Goal: Information Seeking & Learning: Learn about a topic

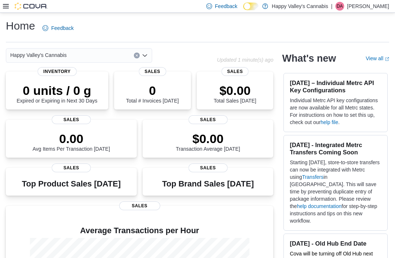
click at [5, 11] on div at bounding box center [25, 6] width 45 height 12
click at [5, 4] on icon at bounding box center [6, 6] width 6 height 6
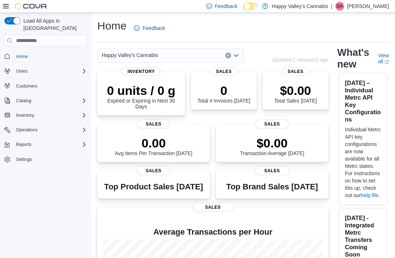
click at [84, 142] on icon "Complex example" at bounding box center [84, 145] width 6 height 6
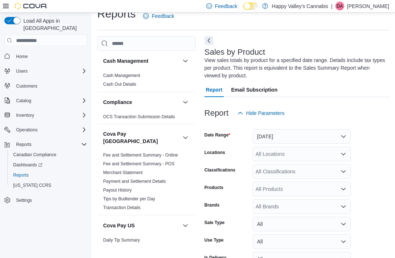
scroll to position [32, 0]
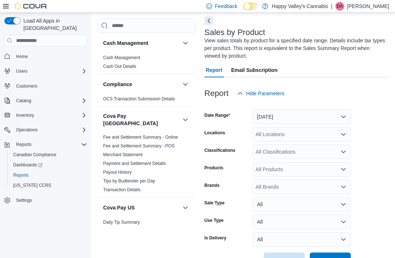
click at [269, 136] on div "All Locations" at bounding box center [302, 134] width 98 height 15
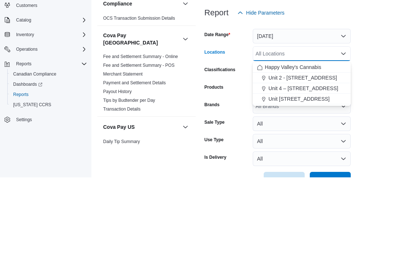
click at [277, 155] on span "Unit 2 - [STREET_ADDRESS]" at bounding box center [302, 158] width 69 height 7
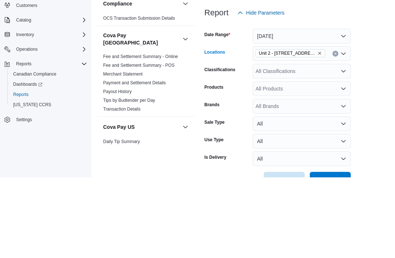
click at [378, 101] on form "Date Range [DATE] Locations [STREET_ADDRESS] Combo box. Selected. [STREET_ADDRE…" at bounding box center [296, 184] width 185 height 167
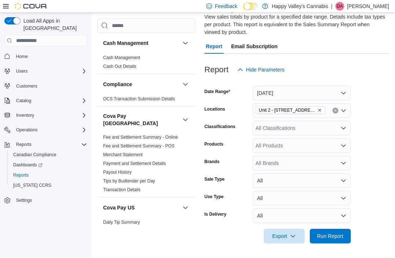
click at [327, 237] on span "Run Report" at bounding box center [330, 236] width 26 height 7
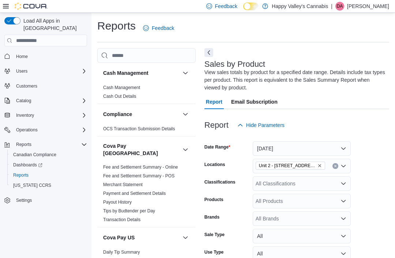
click at [206, 52] on button "Next" at bounding box center [208, 52] width 9 height 9
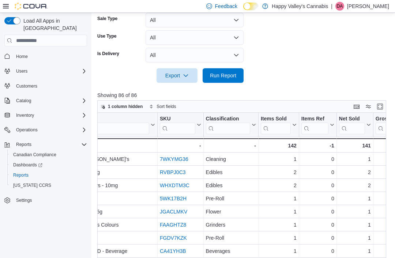
scroll to position [0, 87]
click at [252, 121] on button "Classification" at bounding box center [230, 125] width 50 height 19
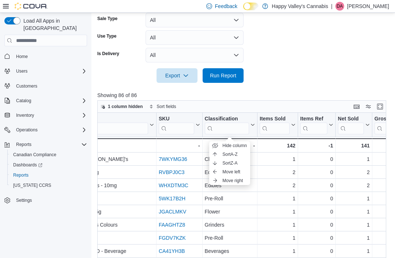
click at [229, 155] on span "Sort A-Z" at bounding box center [229, 155] width 15 height 6
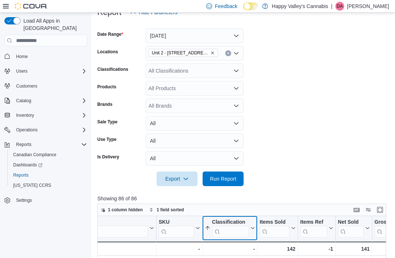
scroll to position [0, 0]
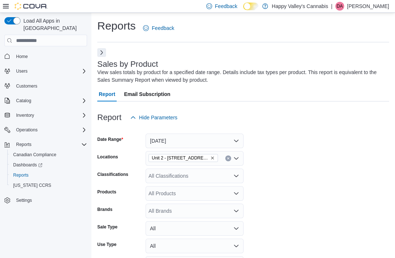
click at [99, 50] on button "Next" at bounding box center [101, 52] width 9 height 9
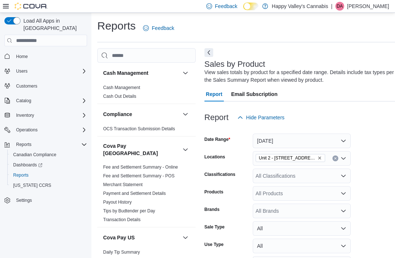
click at [208, 52] on button "Next" at bounding box center [208, 52] width 9 height 9
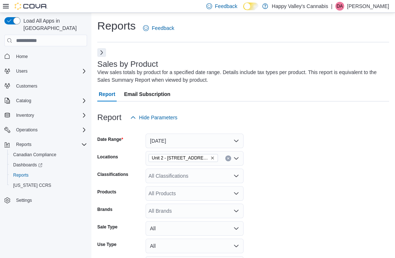
click at [3, 7] on icon at bounding box center [6, 6] width 6 height 4
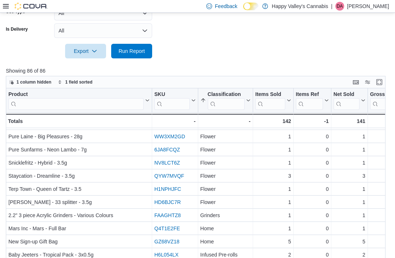
scroll to position [259, 0]
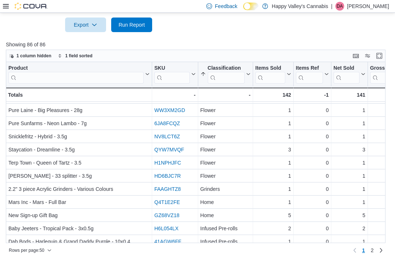
click at [373, 254] on span "2" at bounding box center [372, 250] width 3 height 7
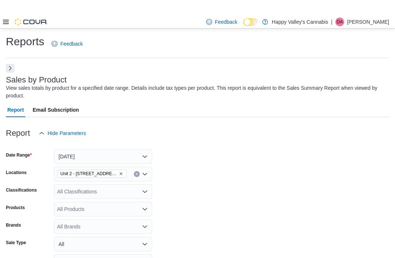
scroll to position [0, 0]
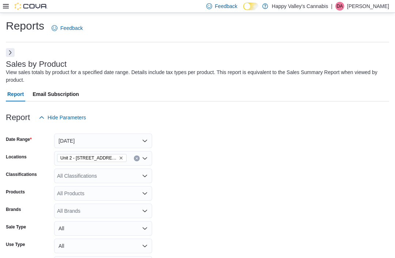
click at [7, 53] on button "Next" at bounding box center [10, 52] width 9 height 9
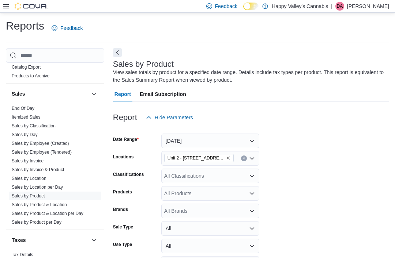
scroll to position [611, 0]
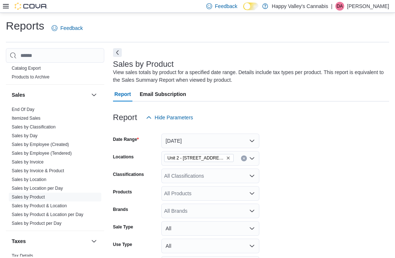
click at [20, 177] on link "Sales by Location" at bounding box center [29, 179] width 35 height 5
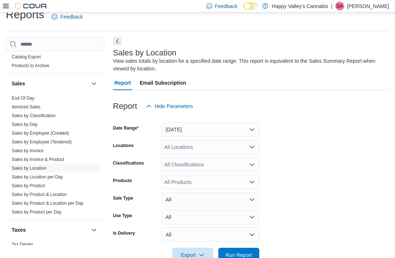
click at [113, 45] on button "Next" at bounding box center [117, 41] width 9 height 9
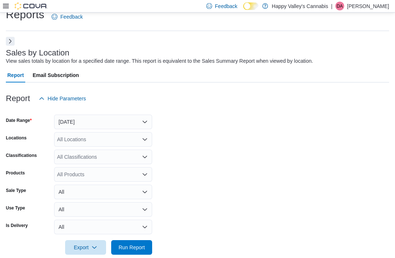
scroll to position [11, 0]
click at [128, 253] on span "Run Report" at bounding box center [131, 247] width 32 height 15
click at [129, 246] on span "Run Report" at bounding box center [131, 247] width 26 height 7
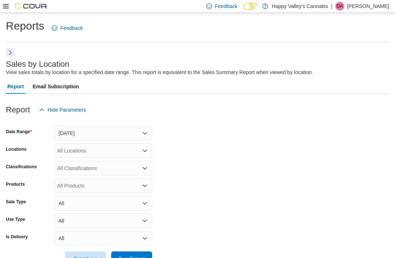
click at [6, 54] on button "Next" at bounding box center [10, 52] width 9 height 9
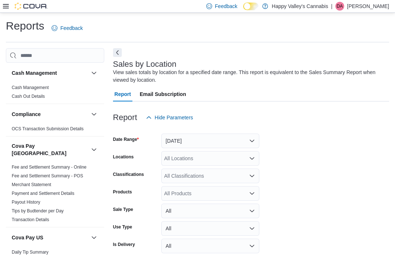
click at [3, 8] on icon at bounding box center [6, 6] width 6 height 6
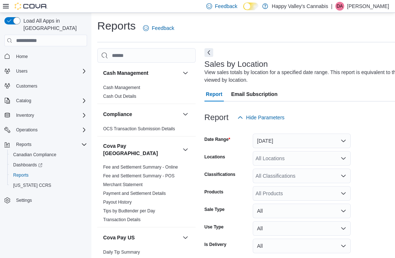
click at [25, 162] on span "Dashboards" at bounding box center [27, 165] width 29 height 6
click at [3, 6] on icon at bounding box center [6, 6] width 6 height 6
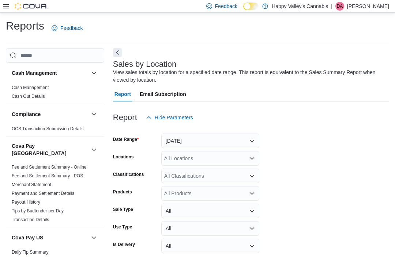
click at [116, 52] on button "Next" at bounding box center [117, 52] width 9 height 9
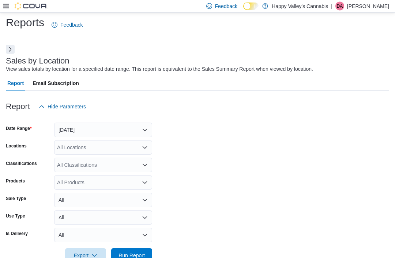
scroll to position [3, 0]
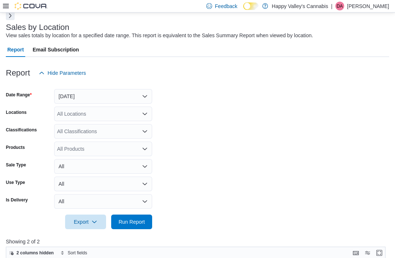
click at [77, 96] on button "[DATE]" at bounding box center [103, 97] width 98 height 15
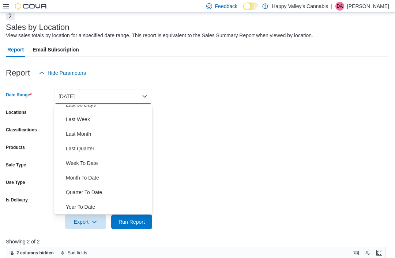
scroll to position [110, 0]
click at [72, 178] on span "Month To Date" at bounding box center [107, 178] width 83 height 9
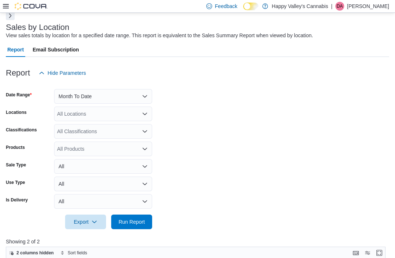
click at [124, 225] on span "Run Report" at bounding box center [131, 222] width 26 height 7
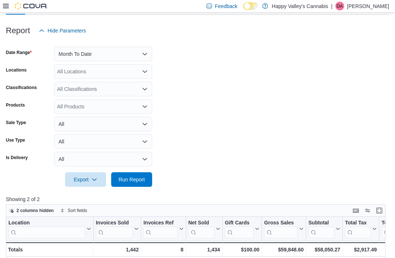
scroll to position [74, 0]
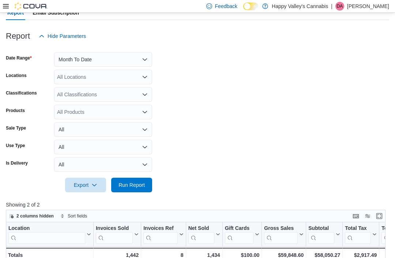
click at [85, 58] on button "Month To Date" at bounding box center [103, 59] width 98 height 15
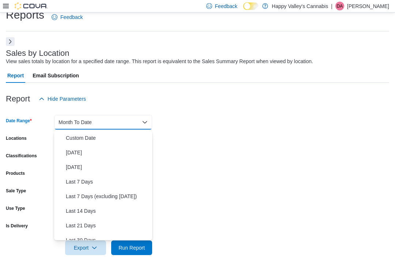
scroll to position [0, 0]
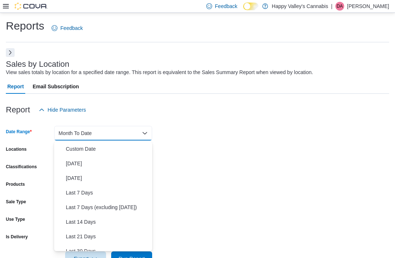
click at [70, 148] on span "Custom Date" at bounding box center [107, 149] width 83 height 9
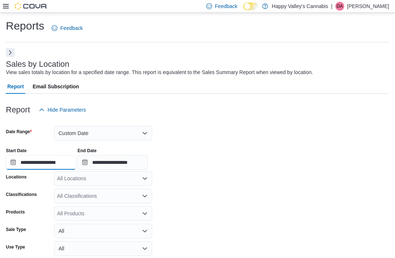
click at [26, 163] on input "**********" at bounding box center [41, 162] width 70 height 15
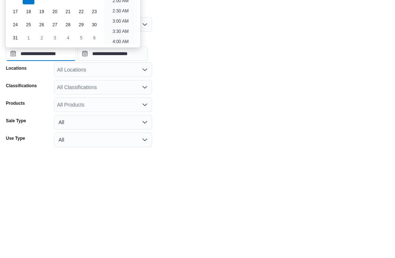
scroll to position [23, 0]
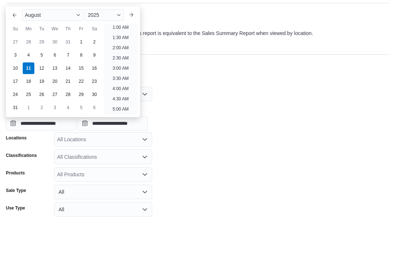
click at [12, 48] on button "Previous Month" at bounding box center [15, 54] width 12 height 12
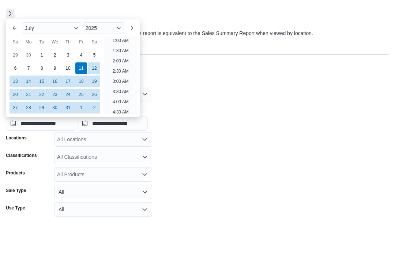
scroll to position [1, 0]
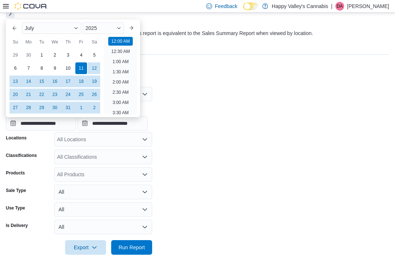
click at [11, 26] on button "Previous Month" at bounding box center [15, 28] width 12 height 12
click at [14, 55] on div "1" at bounding box center [16, 55] width 12 height 12
type input "**********"
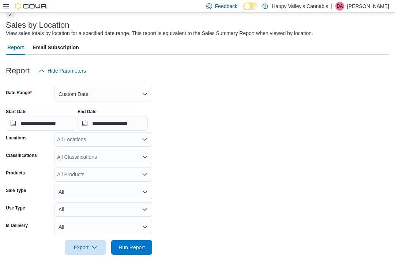
click at [199, 112] on div "**********" at bounding box center [197, 117] width 383 height 28
click at [120, 124] on input "**********" at bounding box center [112, 123] width 70 height 15
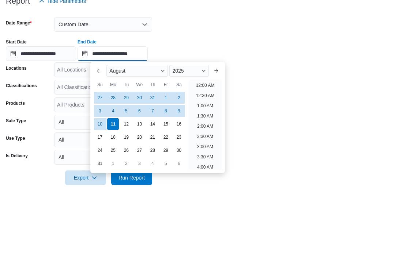
scroll to position [402, 0]
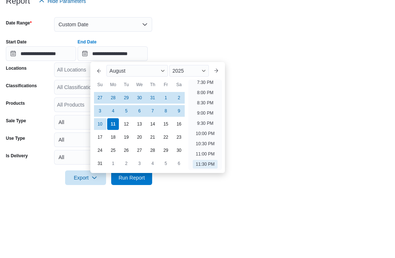
click at [96, 135] on button "Previous Month" at bounding box center [99, 141] width 12 height 12
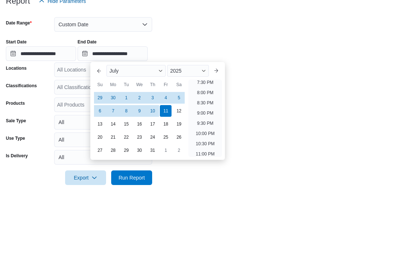
scroll to position [109, 0]
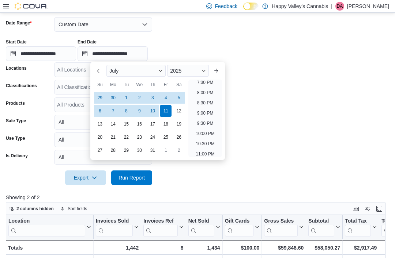
click at [99, 72] on button "Previous Month" at bounding box center [99, 71] width 12 height 12
click at [126, 111] on div "10" at bounding box center [126, 111] width 12 height 12
type input "**********"
click at [130, 182] on span "Run Report" at bounding box center [131, 177] width 26 height 7
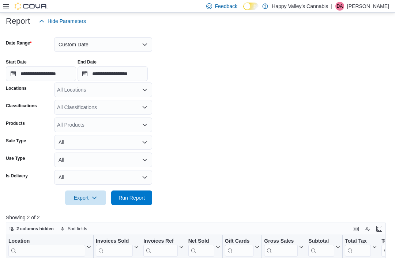
scroll to position [71, 0]
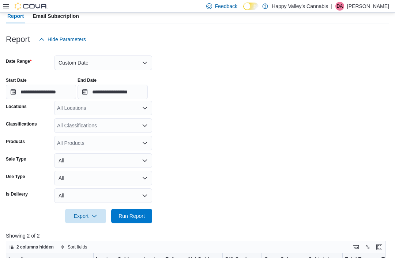
click at [71, 62] on button "Custom Date" at bounding box center [103, 63] width 98 height 15
click at [35, 120] on div "Classifications" at bounding box center [28, 125] width 45 height 15
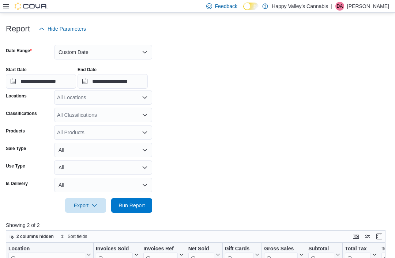
scroll to position [81, 0]
click at [93, 53] on button "Custom Date" at bounding box center [103, 52] width 98 height 15
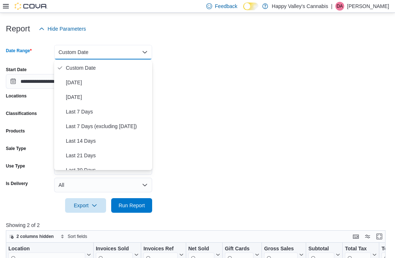
click at [148, 88] on input "**********" at bounding box center [112, 81] width 70 height 15
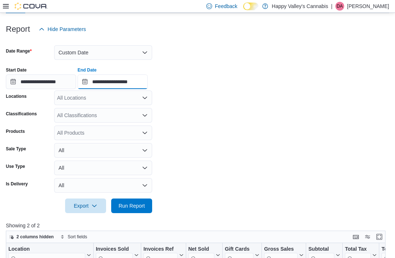
scroll to position [415, 0]
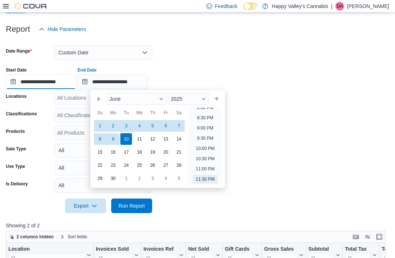
click at [46, 81] on input "**********" at bounding box center [41, 82] width 70 height 15
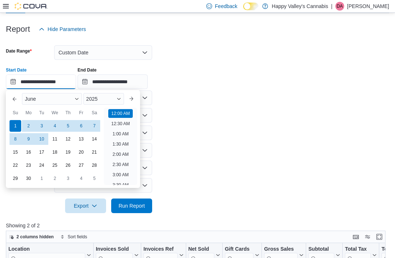
scroll to position [23, 0]
click at [132, 98] on button "Next month" at bounding box center [131, 99] width 12 height 12
type input "**********"
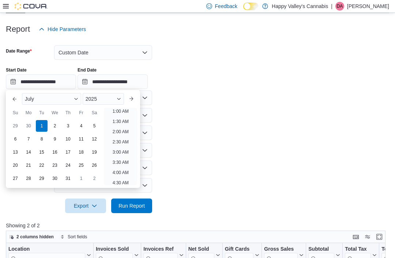
scroll to position [81, 0]
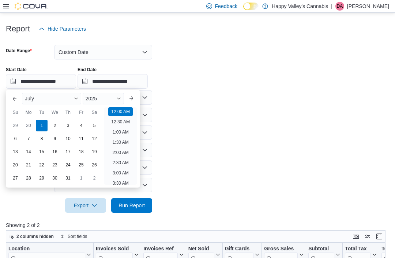
click at [39, 122] on div "1" at bounding box center [42, 126] width 12 height 12
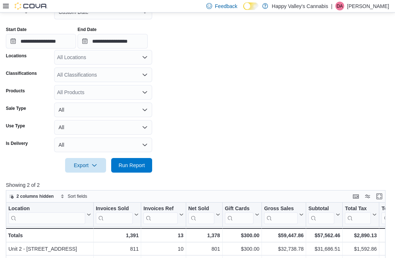
scroll to position [127, 0]
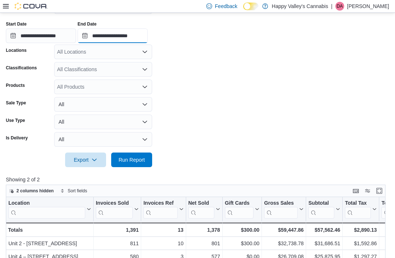
click at [113, 37] on input "**********" at bounding box center [112, 36] width 70 height 15
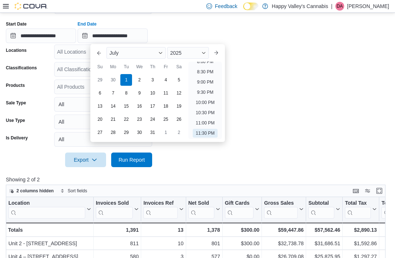
click at [150, 92] on div "10" at bounding box center [153, 93] width 12 height 12
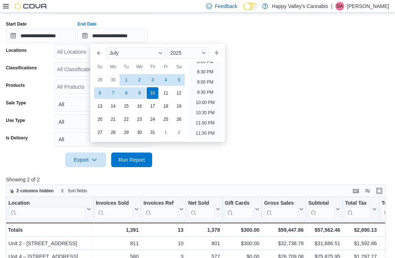
type input "**********"
click at [246, 103] on form "**********" at bounding box center [197, 78] width 383 height 177
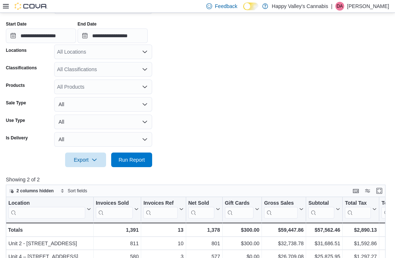
click at [126, 165] on span "Run Report" at bounding box center [131, 160] width 32 height 15
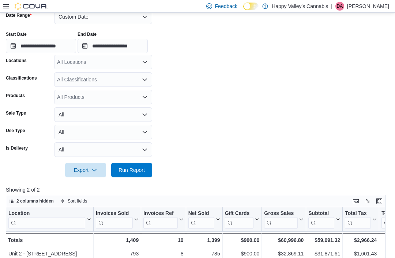
scroll to position [116, 0]
click at [66, 23] on button "Custom Date" at bounding box center [103, 17] width 98 height 15
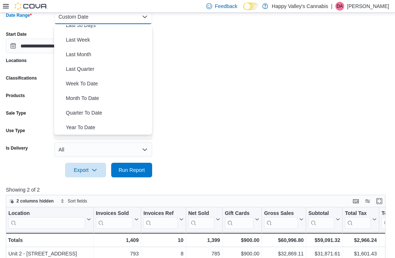
scroll to position [110, 0]
click at [77, 97] on span "Month To Date" at bounding box center [107, 98] width 83 height 9
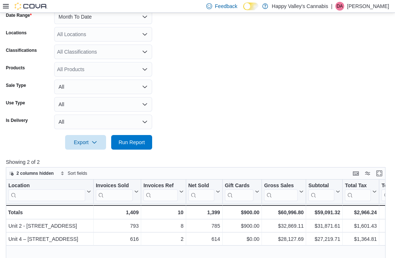
click at [133, 144] on span "Run Report" at bounding box center [131, 142] width 26 height 7
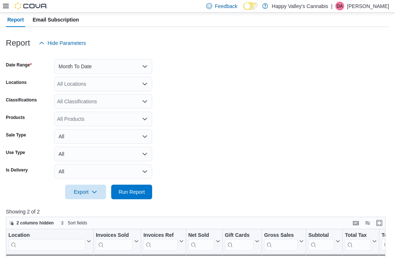
click at [74, 64] on button "Month To Date" at bounding box center [103, 67] width 98 height 15
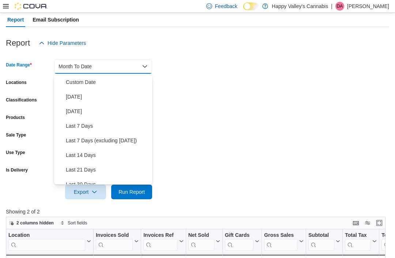
click at [81, 81] on span "Custom Date" at bounding box center [107, 82] width 83 height 9
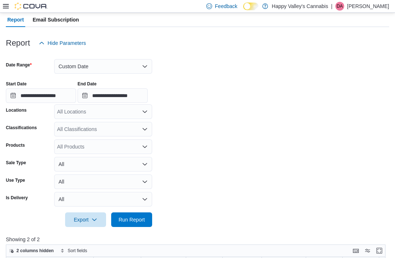
click at [126, 224] on span "Run Report" at bounding box center [131, 219] width 26 height 7
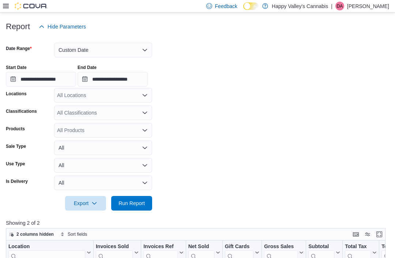
scroll to position [81, 0]
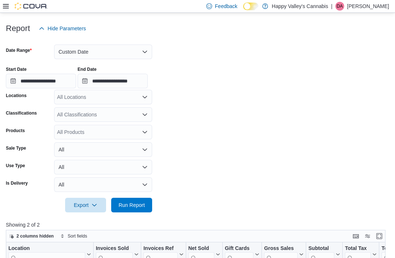
click at [73, 52] on button "Custom Date" at bounding box center [103, 52] width 98 height 15
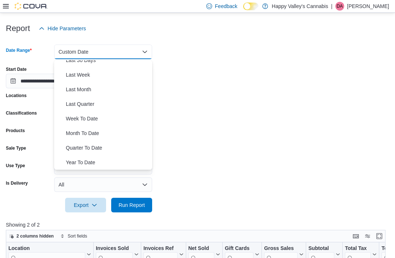
scroll to position [110, 0]
click at [75, 134] on span "Month To Date" at bounding box center [107, 133] width 83 height 9
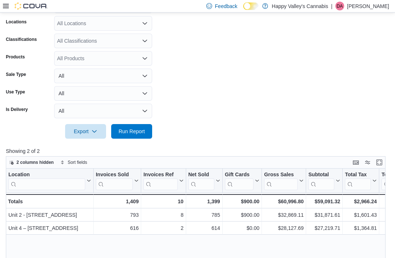
scroll to position [128, 0]
click at [130, 134] on span "Run Report" at bounding box center [131, 131] width 26 height 7
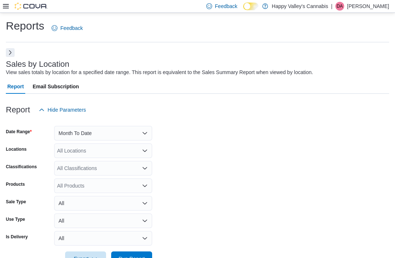
click at [6, 54] on button "Next" at bounding box center [10, 52] width 9 height 9
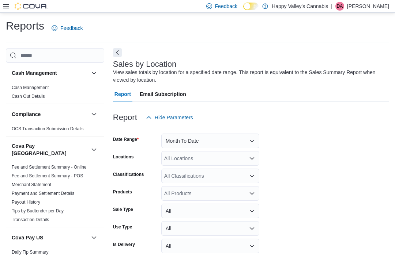
click at [115, 51] on button "Next" at bounding box center [117, 52] width 9 height 9
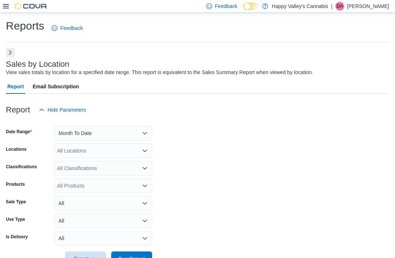
click at [61, 134] on button "Month To Date" at bounding box center [103, 133] width 98 height 15
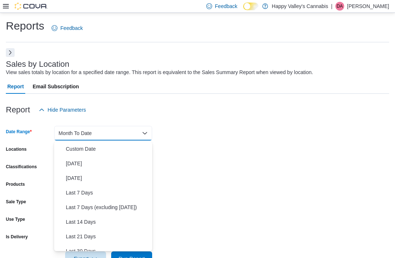
click at [68, 150] on span "Custom Date" at bounding box center [107, 149] width 83 height 9
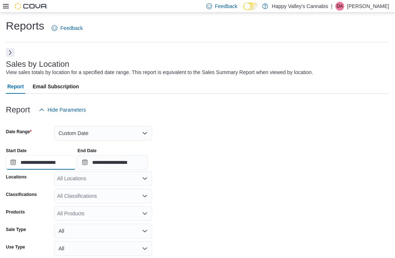
click at [24, 160] on input "**********" at bounding box center [41, 162] width 70 height 15
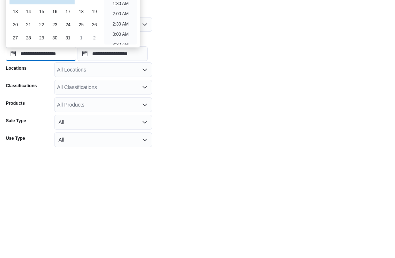
scroll to position [23, 0]
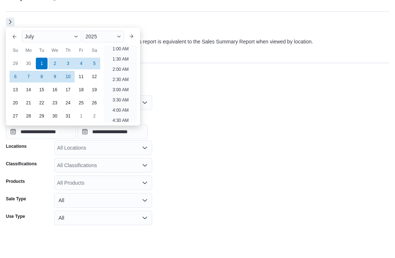
click at [115, 61] on div "2025" at bounding box center [104, 67] width 42 height 12
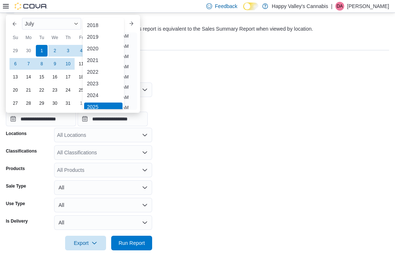
scroll to position [2, 0]
click at [91, 94] on div "2024" at bounding box center [103, 93] width 39 height 9
type input "**********"
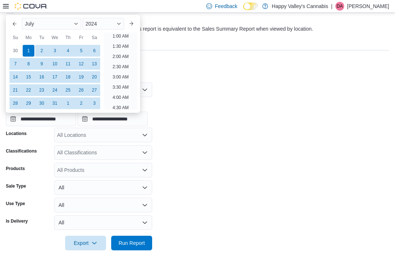
scroll to position [1, 0]
click at [156, 96] on form "**********" at bounding box center [197, 162] width 383 height 177
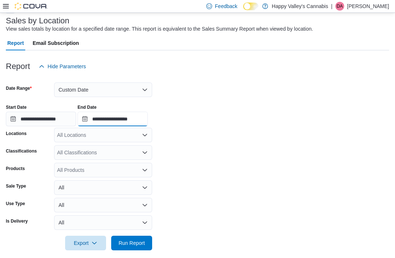
click at [110, 120] on input "**********" at bounding box center [112, 119] width 70 height 15
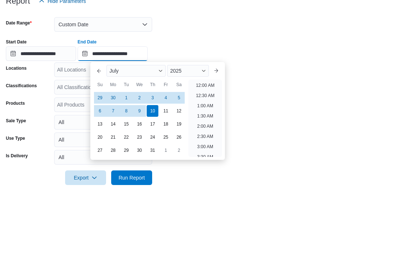
scroll to position [415, 0]
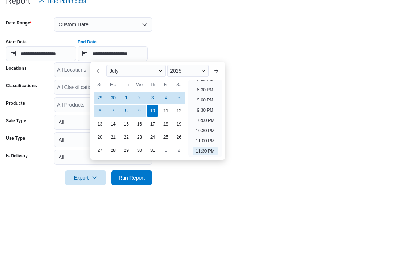
click at [190, 130] on div "2025" at bounding box center [188, 136] width 42 height 12
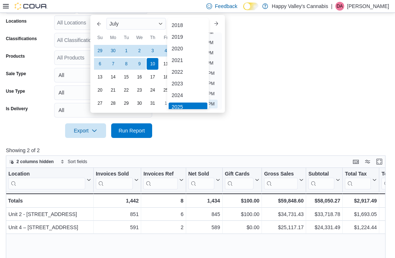
scroll to position [2, 0]
click at [174, 94] on div "2024" at bounding box center [187, 93] width 39 height 9
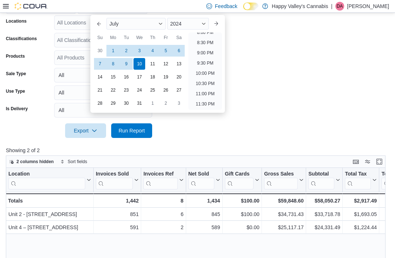
click at [130, 98] on div "30" at bounding box center [126, 104] width 12 height 12
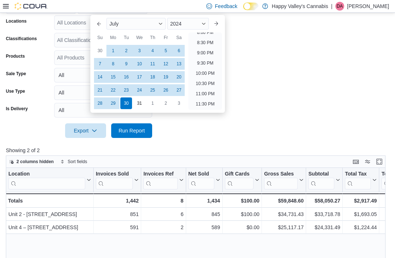
click at [139, 105] on div "31" at bounding box center [139, 104] width 12 height 12
type input "**********"
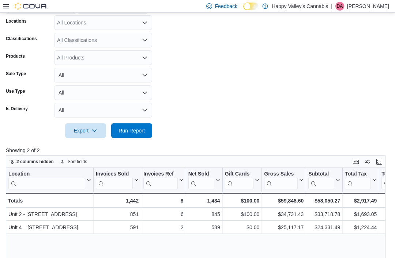
click at [122, 133] on span "Run Report" at bounding box center [131, 130] width 26 height 7
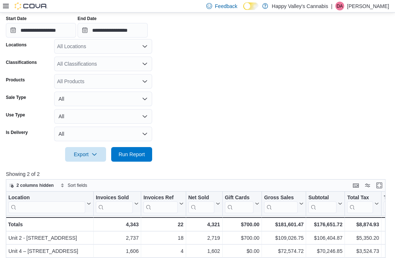
scroll to position [113, 0]
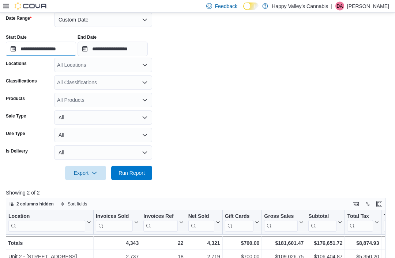
click at [50, 50] on input "**********" at bounding box center [41, 49] width 70 height 15
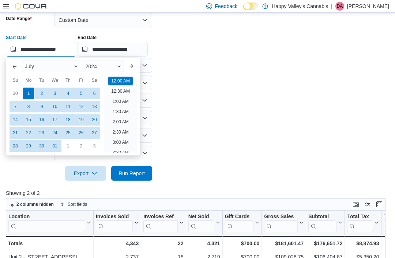
scroll to position [23, 0]
click at [128, 62] on button "Next month" at bounding box center [131, 67] width 12 height 12
type input "**********"
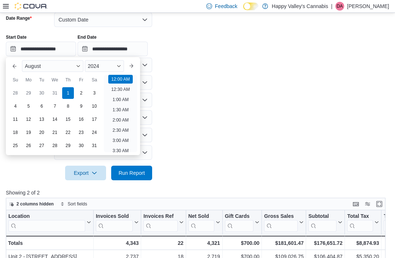
click at [64, 92] on div "1" at bounding box center [68, 93] width 12 height 12
click at [161, 115] on form "**********" at bounding box center [197, 92] width 383 height 177
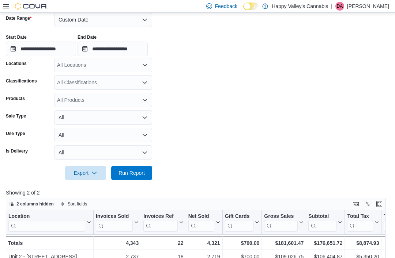
click at [46, 166] on div at bounding box center [197, 163] width 383 height 6
click at [120, 47] on input "**********" at bounding box center [112, 49] width 70 height 15
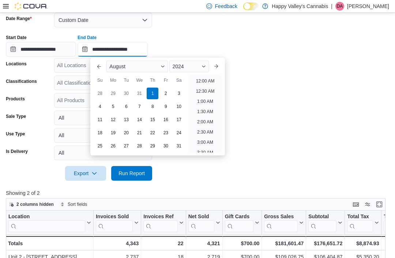
scroll to position [415, 0]
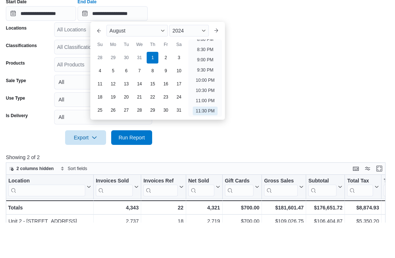
click at [177, 140] on div "31" at bounding box center [179, 146] width 12 height 12
type input "**********"
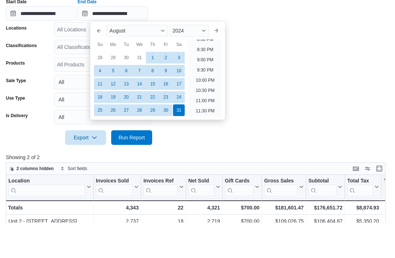
scroll to position [149, 0]
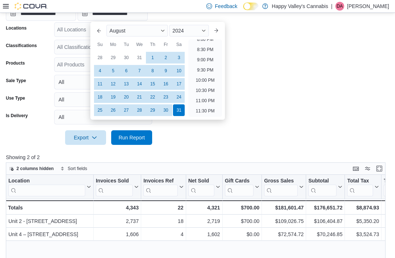
click at [134, 141] on span "Run Report" at bounding box center [131, 137] width 26 height 7
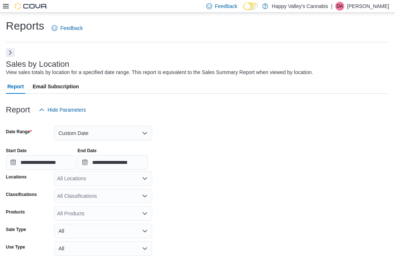
click at [6, 52] on button "Next" at bounding box center [10, 52] width 9 height 9
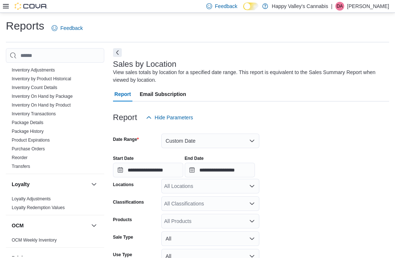
scroll to position [384, 0]
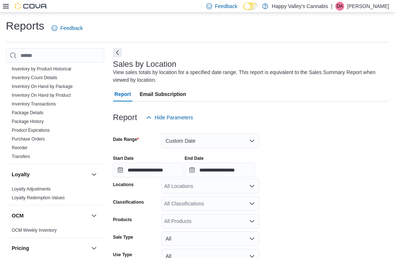
click at [35, 93] on link "Inventory On Hand by Product" at bounding box center [41, 95] width 59 height 5
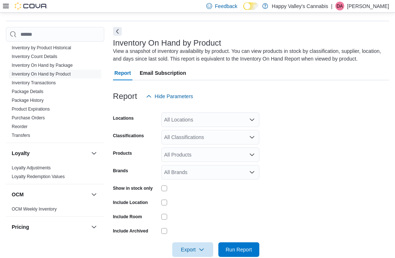
scroll to position [24, 0]
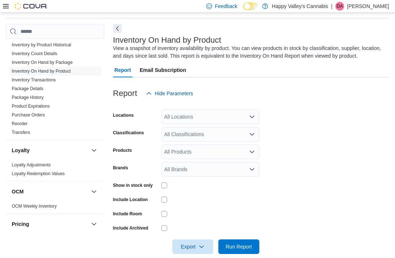
click at [113, 26] on div "Inventory On Hand by Product View a snapshot of inventory availability by produ…" at bounding box center [251, 143] width 276 height 239
click at [110, 27] on div "Cash Management Cash Management Cash Out Details Compliance OCS Transaction Sub…" at bounding box center [197, 143] width 383 height 239
click at [113, 29] on div "Inventory On Hand by Product View a snapshot of inventory availability by produ…" at bounding box center [251, 143] width 276 height 239
click at [115, 28] on button "Next" at bounding box center [117, 28] width 9 height 9
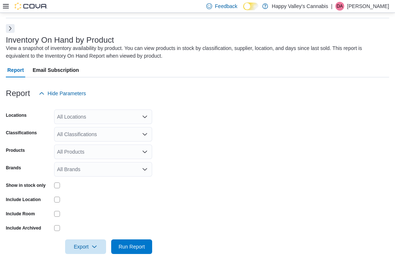
click at [130, 243] on span "Run Report" at bounding box center [131, 247] width 32 height 15
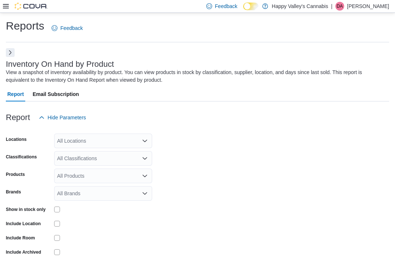
click at [77, 140] on div "All Locations" at bounding box center [103, 141] width 98 height 15
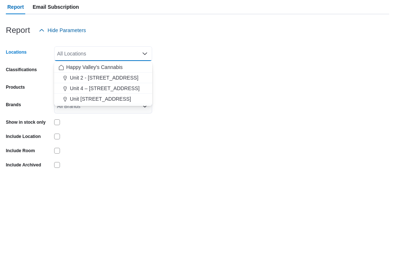
click at [99, 172] on span "Unit 4 – [STREET_ADDRESS]" at bounding box center [105, 175] width 70 height 7
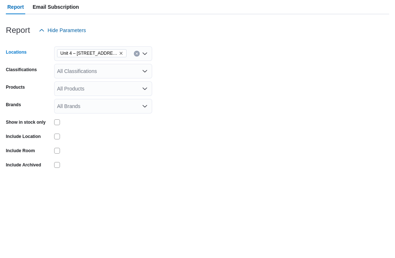
click at [191, 125] on form "Locations [STREET_ADDRESS] Combo box. Selected. [STREET_ADDRESS] Press Backspac…" at bounding box center [197, 201] width 383 height 153
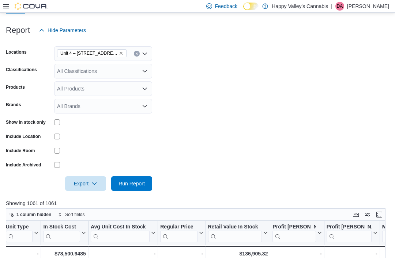
click at [134, 189] on span "Run Report" at bounding box center [131, 184] width 32 height 15
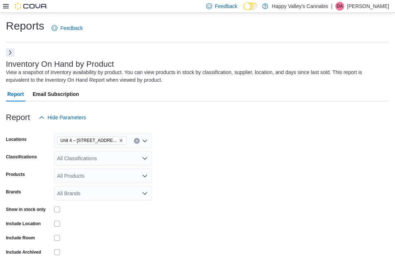
click at [117, 140] on span "Unit 4 – [STREET_ADDRESS]" at bounding box center [91, 140] width 63 height 7
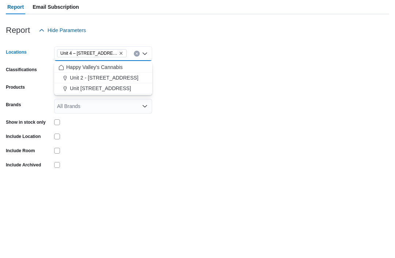
click at [83, 162] on span "Unit 2 - [STREET_ADDRESS]" at bounding box center [104, 165] width 69 height 7
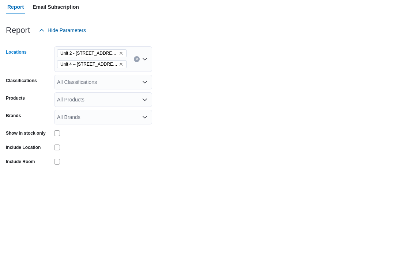
click at [193, 125] on form "Locations [STREET_ADDRESS] [STREET_ADDRESS] Combo box. Selected. [STREET_ADDRES…" at bounding box center [197, 207] width 383 height 164
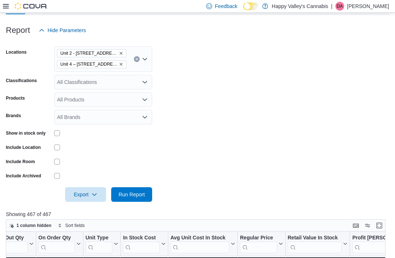
click at [140, 198] on span "Run Report" at bounding box center [131, 194] width 26 height 7
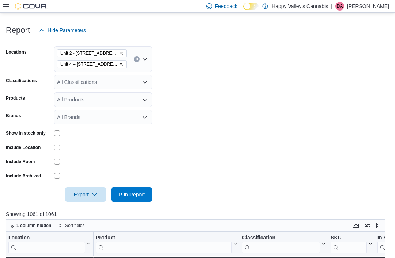
click at [122, 64] on icon "Remove Unit 4 – 597 Meadowlark Blvd. from selection in this group" at bounding box center [121, 64] width 4 height 4
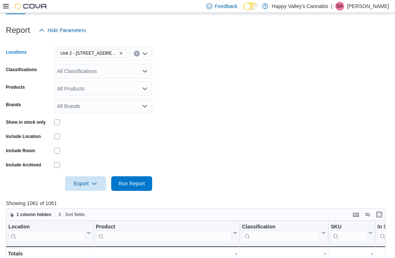
click at [162, 72] on form "Locations [STREET_ADDRESS] Combo box. Selected. [STREET_ADDRESS] Press Backspac…" at bounding box center [197, 114] width 383 height 153
click at [129, 187] on span "Run Report" at bounding box center [131, 183] width 26 height 7
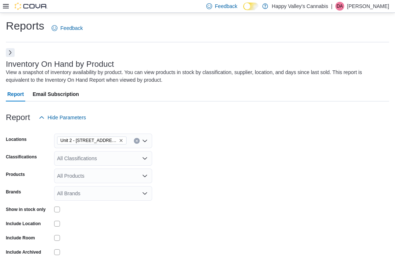
click at [195, 41] on div "Reports Feedback" at bounding box center [197, 31] width 383 height 24
click at [6, 55] on button "Next" at bounding box center [10, 52] width 9 height 9
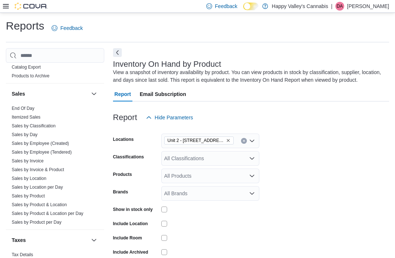
scroll to position [611, 0]
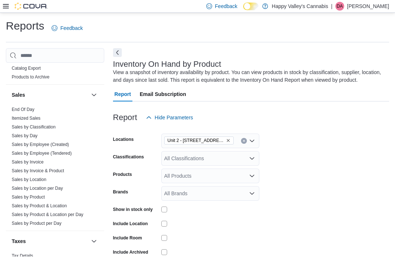
click at [18, 177] on link "Sales by Location" at bounding box center [29, 179] width 35 height 5
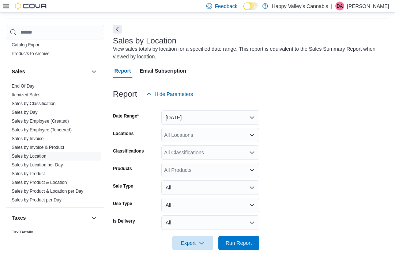
scroll to position [23, 0]
click at [117, 27] on button "Next" at bounding box center [117, 29] width 9 height 9
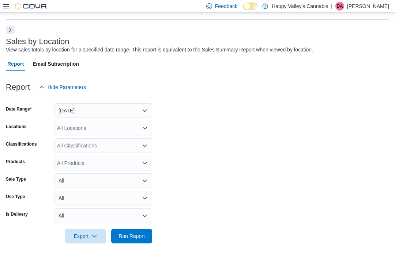
click at [76, 111] on button "[DATE]" at bounding box center [103, 110] width 98 height 15
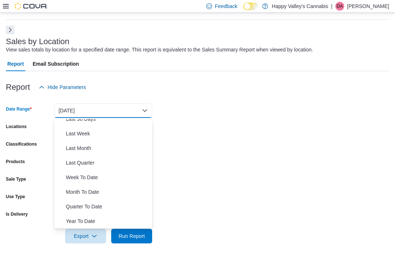
scroll to position [110, 0]
click at [73, 193] on span "Month To Date" at bounding box center [107, 192] width 83 height 9
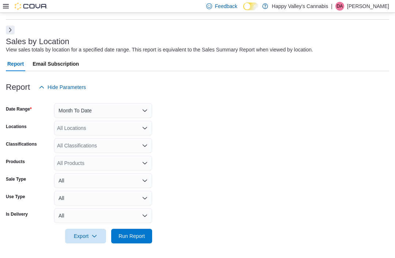
click at [73, 145] on div "All Classifications" at bounding box center [103, 146] width 98 height 15
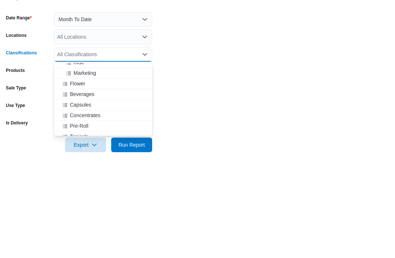
scroll to position [253, 0]
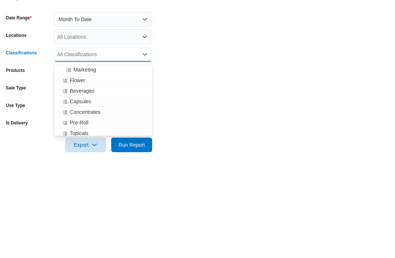
click at [78, 179] on span "Beverages" at bounding box center [82, 182] width 24 height 7
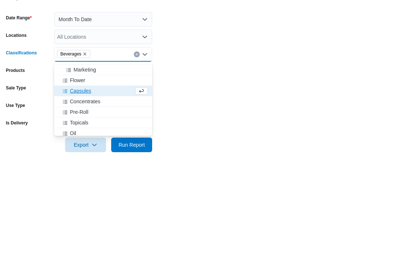
click at [194, 95] on form "Date Range Month To Date Locations All Locations Classifications Beverages Comb…" at bounding box center [197, 169] width 383 height 149
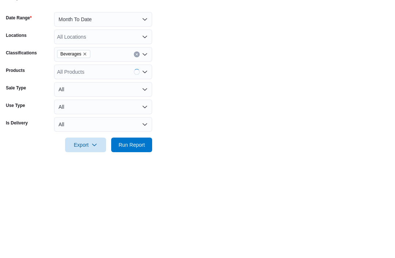
scroll to position [24, 0]
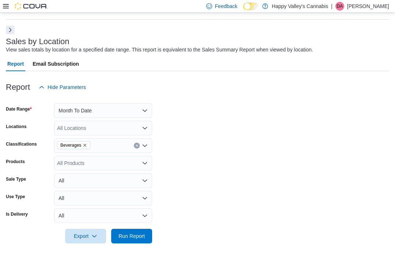
click at [128, 236] on span "Run Report" at bounding box center [131, 236] width 26 height 7
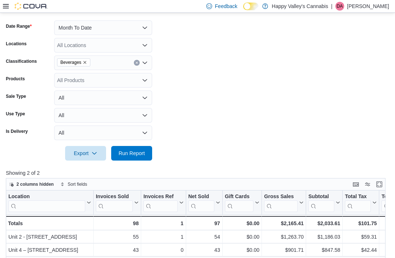
scroll to position [8, 0]
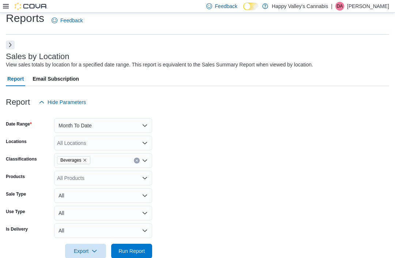
click at [84, 161] on icon "Remove Beverages from selection in this group" at bounding box center [85, 160] width 4 height 4
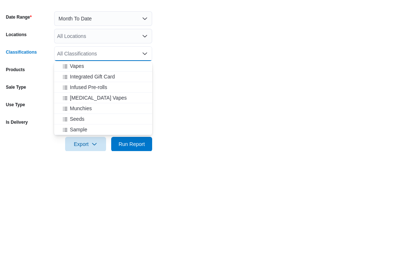
scroll to position [351, 0]
click at [83, 201] on span "[MEDICAL_DATA] Vapes" at bounding box center [98, 204] width 57 height 7
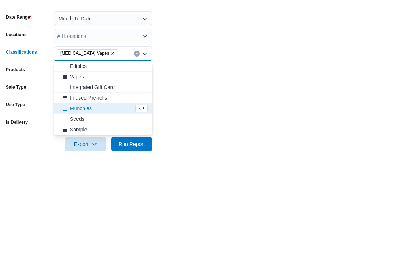
scroll to position [340, 0]
click at [179, 110] on form "Date Range Month To Date Locations All Locations Classifications [MEDICAL_DATA]…" at bounding box center [197, 184] width 383 height 149
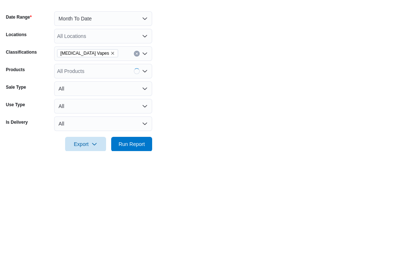
scroll to position [115, 0]
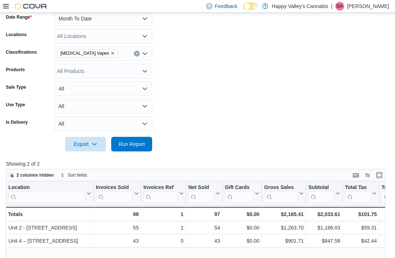
click at [131, 148] on span "Run Report" at bounding box center [131, 144] width 26 height 7
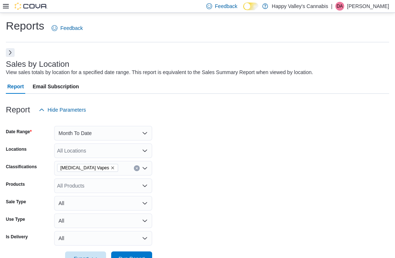
click at [110, 169] on icon "Remove Nicotine Vapes from selection in this group" at bounding box center [112, 168] width 4 height 4
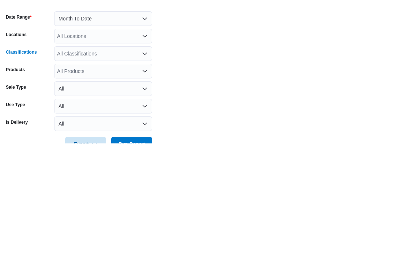
click at [184, 117] on form "Date Range Month To Date Locations All Locations Classifications All Classifica…" at bounding box center [197, 191] width 383 height 149
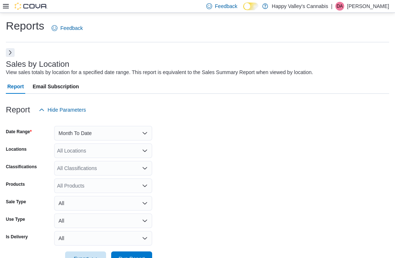
click at [6, 55] on button "Next" at bounding box center [10, 52] width 9 height 9
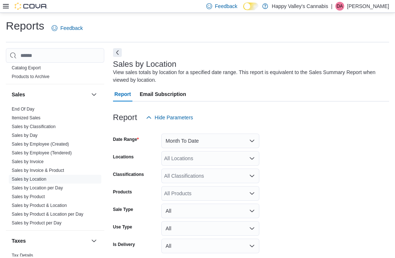
scroll to position [611, 0]
click at [19, 160] on link "Sales by Invoice" at bounding box center [28, 162] width 32 height 5
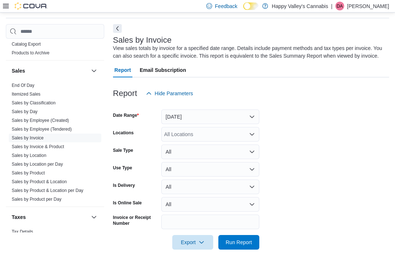
click at [114, 25] on button "Next" at bounding box center [117, 28] width 9 height 9
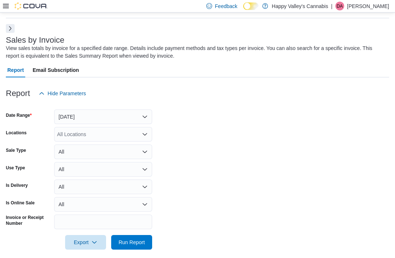
scroll to position [24, 0]
click at [71, 137] on div "All Locations" at bounding box center [103, 134] width 98 height 15
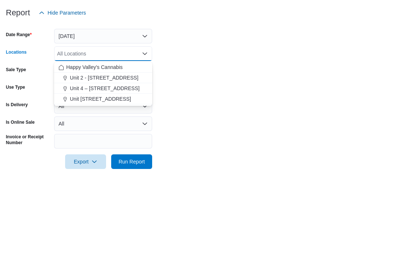
click at [91, 155] on span "Unit 2 - [STREET_ADDRESS]" at bounding box center [104, 158] width 69 height 7
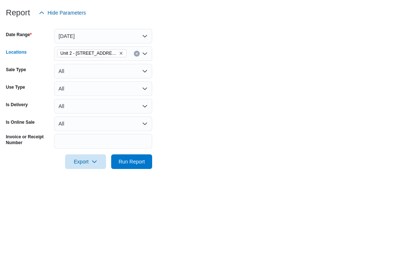
click at [168, 101] on form "Date Range [DATE] Locations [STREET_ADDRESS] Combo box. Selected. [STREET_ADDRE…" at bounding box center [197, 175] width 383 height 149
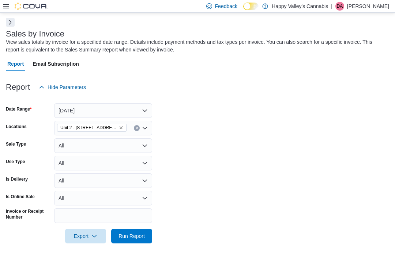
click at [131, 231] on span "Run Report" at bounding box center [131, 236] width 32 height 15
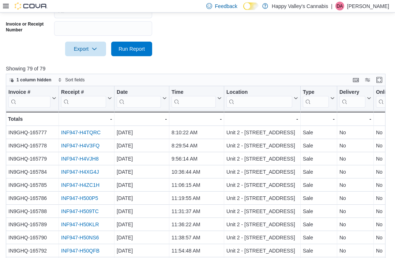
scroll to position [242, 0]
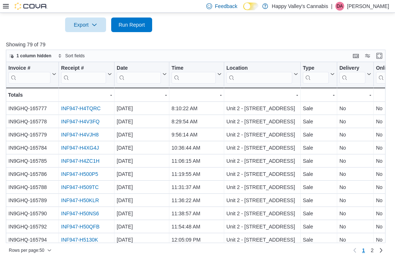
click at [373, 254] on span "2" at bounding box center [372, 250] width 3 height 7
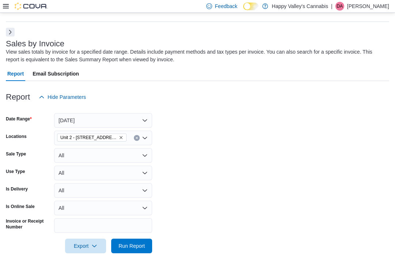
scroll to position [0, 0]
